Goal: Information Seeking & Learning: Learn about a topic

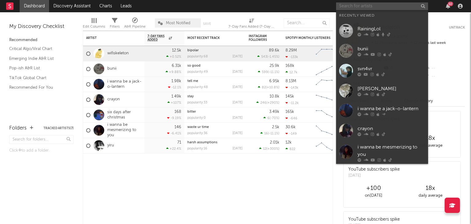
click at [356, 5] on input "text" at bounding box center [382, 6] width 92 height 8
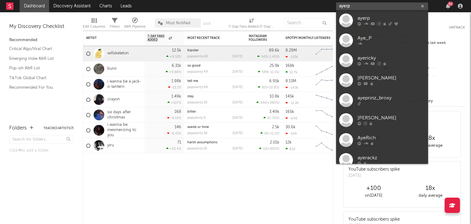
type input "ayerp"
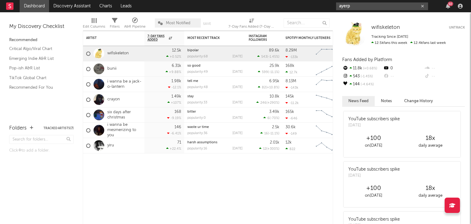
click at [390, 8] on input "ayerp" at bounding box center [382, 6] width 92 height 8
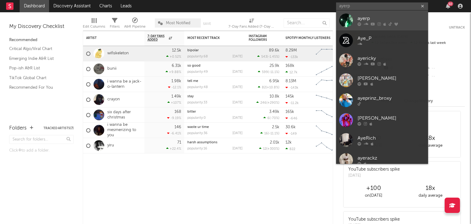
click at [383, 18] on div "ayerp" at bounding box center [391, 18] width 67 height 7
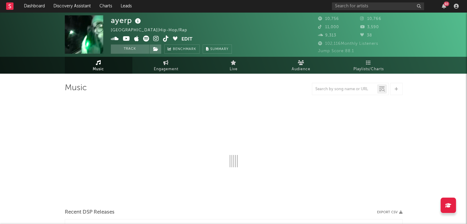
select select "6m"
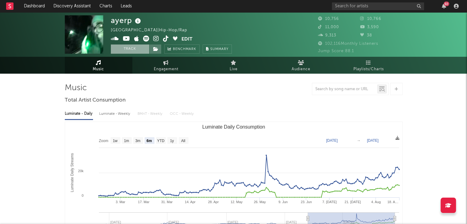
click at [133, 48] on button "Track" at bounding box center [130, 48] width 38 height 9
click at [444, 2] on div "92" at bounding box center [446, 4] width 6 height 5
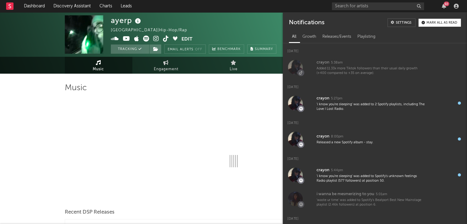
click at [444, 12] on div "92" at bounding box center [396, 6] width 129 height 12
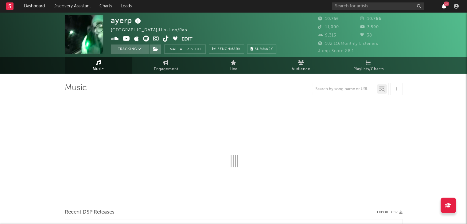
click at [444, 7] on icon "button" at bounding box center [443, 6] width 4 height 5
select select "6m"
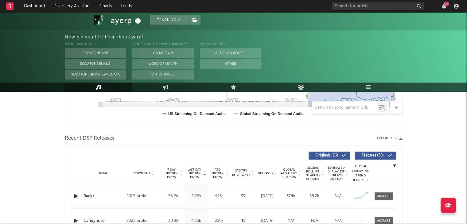
scroll to position [244, 0]
